Goal: Transaction & Acquisition: Purchase product/service

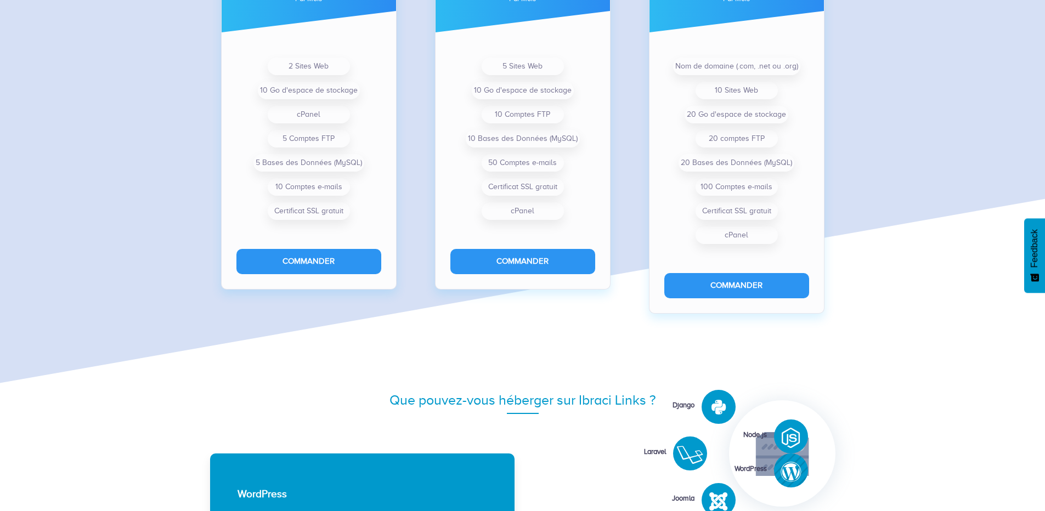
scroll to position [899, 0]
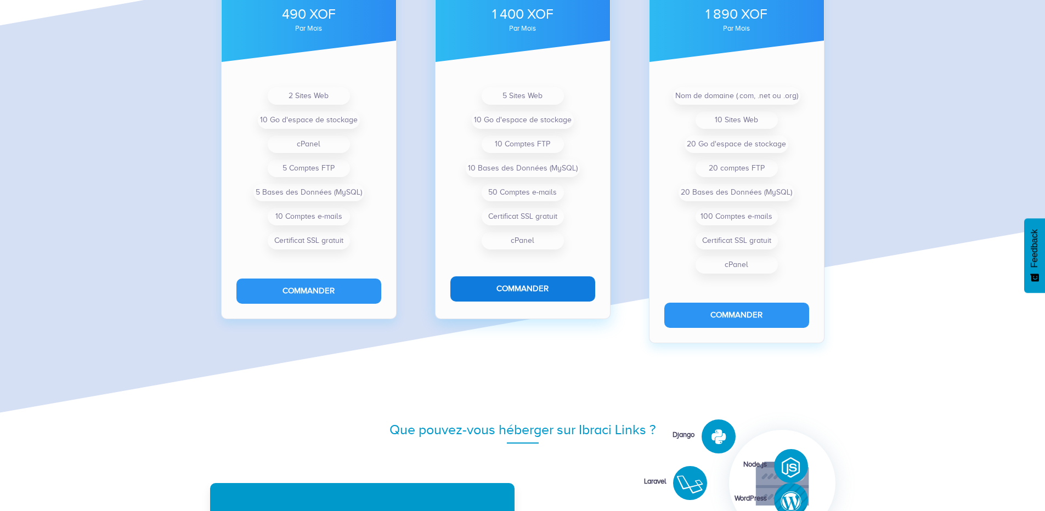
click at [535, 293] on button "Commander" at bounding box center [522, 288] width 145 height 25
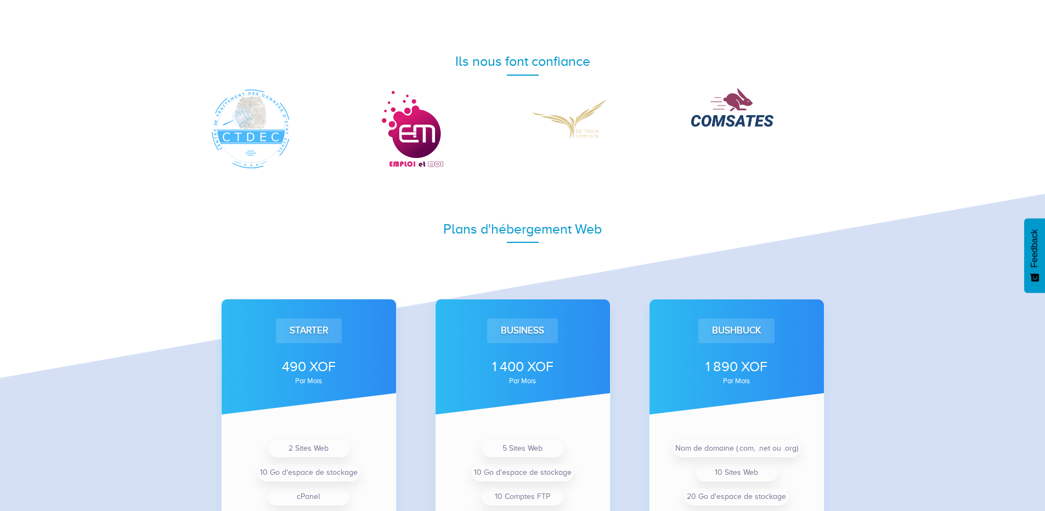
scroll to position [552, 0]
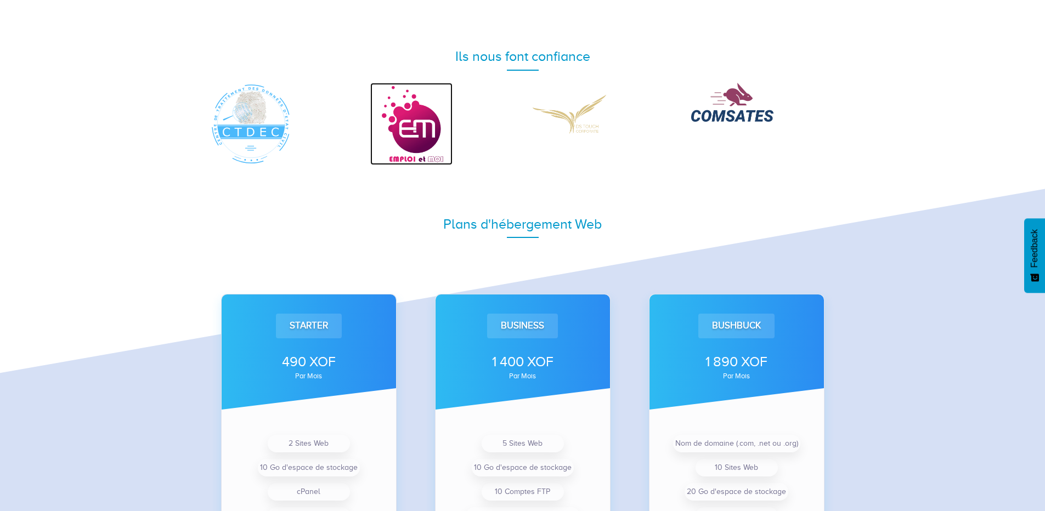
click at [417, 144] on img at bounding box center [411, 124] width 82 height 82
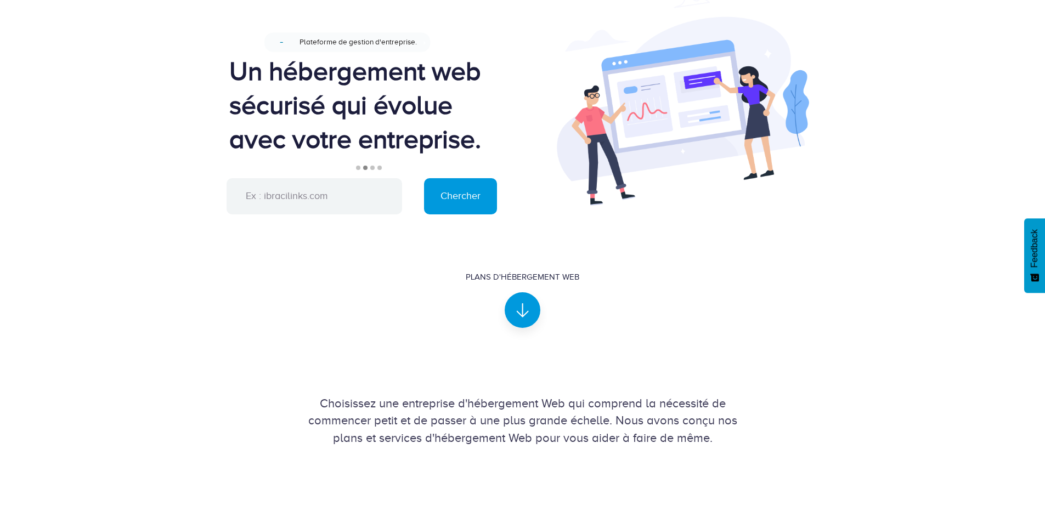
scroll to position [0, 0]
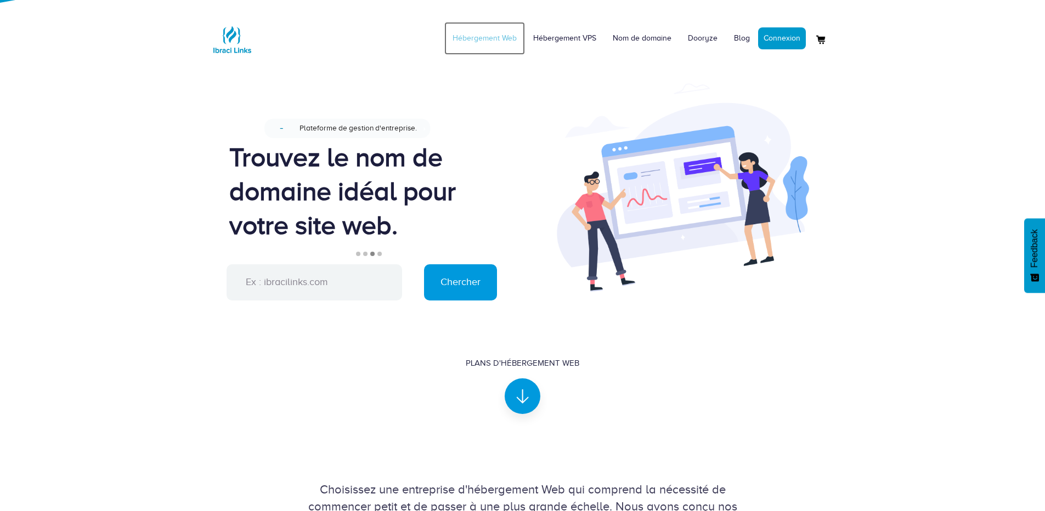
click at [515, 37] on link "Hébergement Web" at bounding box center [484, 38] width 81 height 33
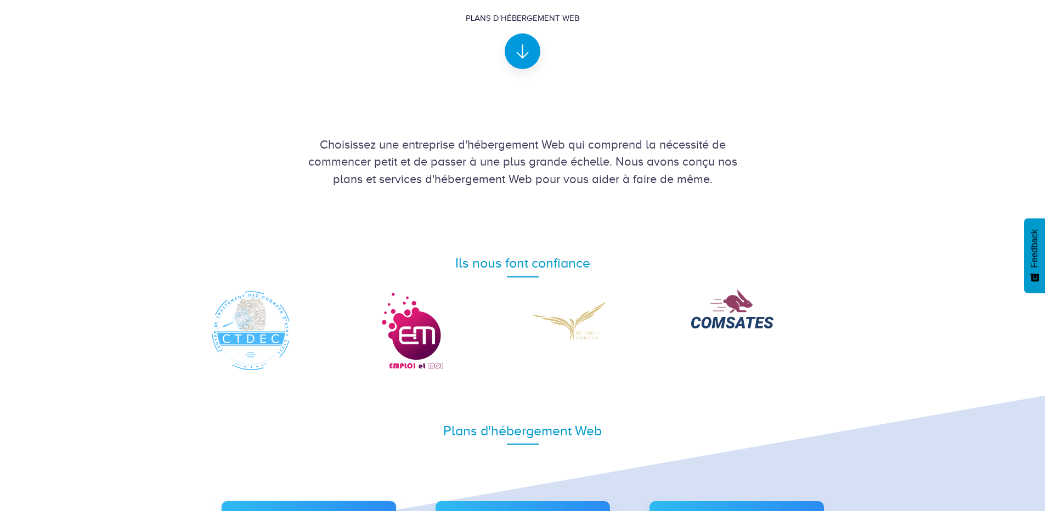
scroll to position [345, 0]
click at [260, 320] on img at bounding box center [251, 331] width 82 height 82
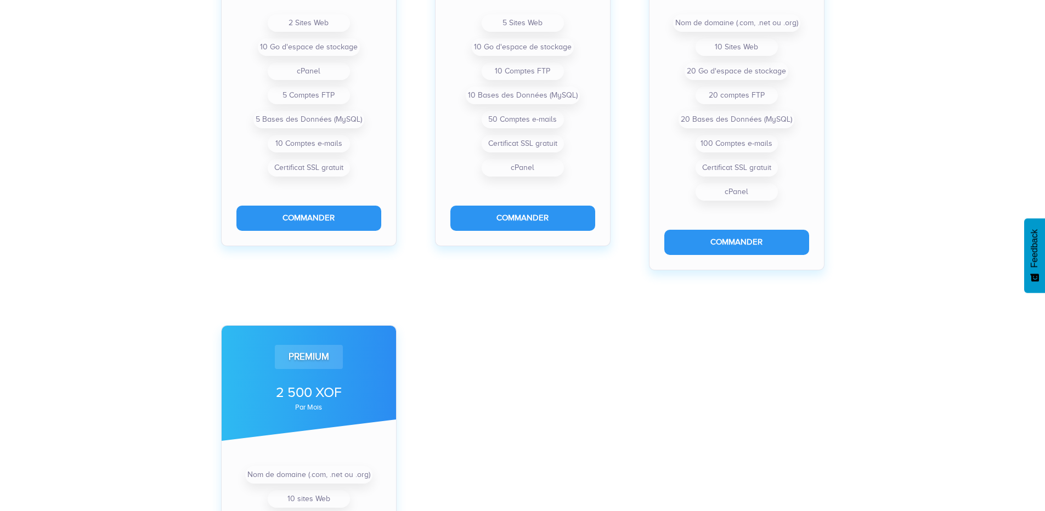
scroll to position [397, 0]
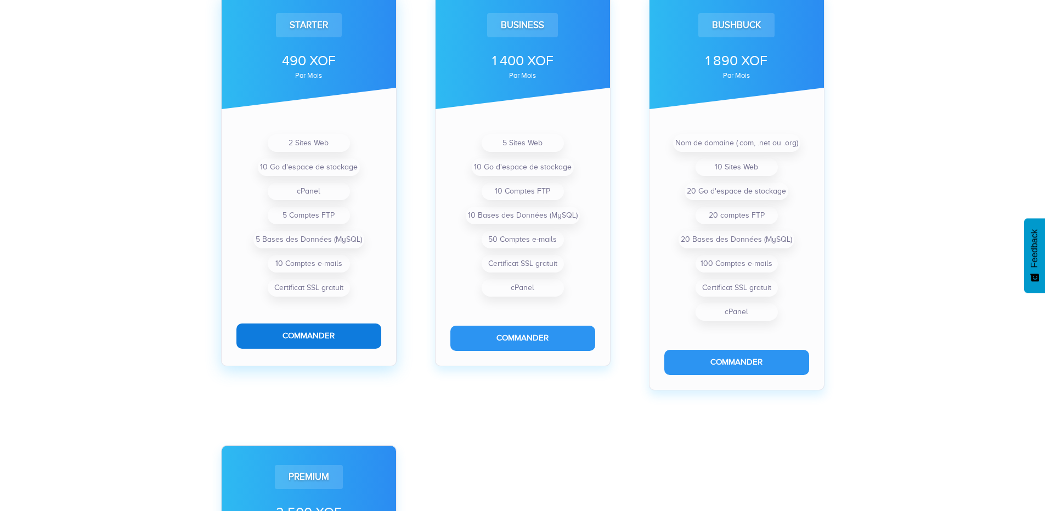
click at [316, 333] on button "Commander" at bounding box center [308, 336] width 145 height 25
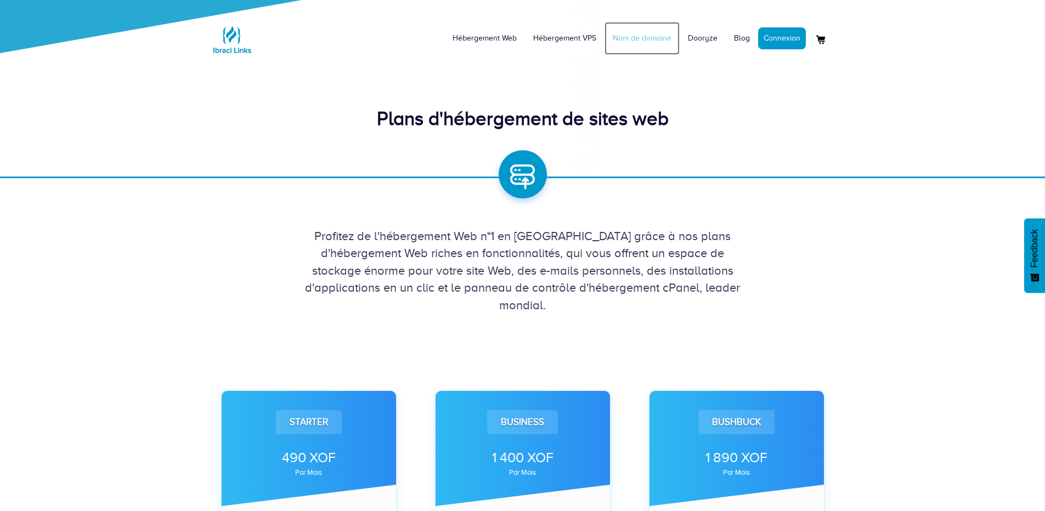
click at [646, 34] on link "Nom de domaine" at bounding box center [641, 38] width 75 height 33
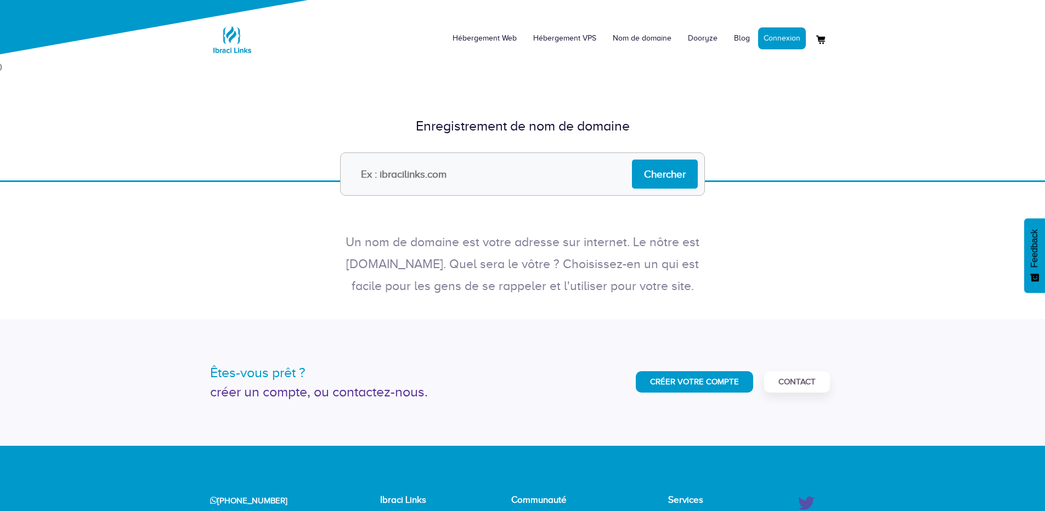
type input "f"
type input "s"
type input "webdoc.ml"
click at [665, 179] on input "Chercher" at bounding box center [665, 174] width 66 height 29
